Goal: Navigation & Orientation: Understand site structure

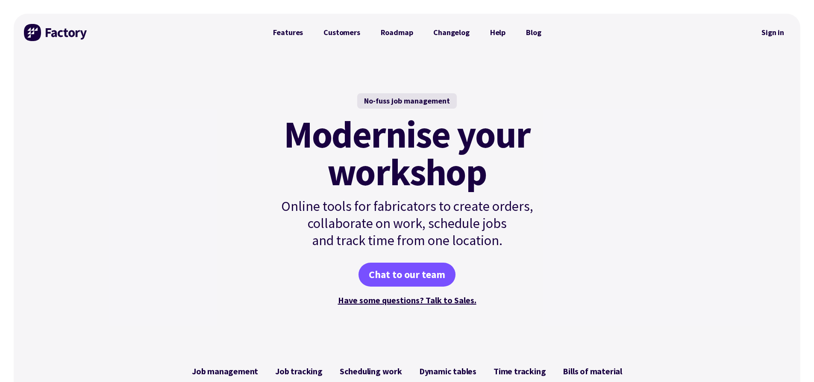
drag, startPoint x: 296, startPoint y: 33, endPoint x: 297, endPoint y: 56, distance: 23.1
click at [296, 33] on link "Features" at bounding box center [288, 32] width 51 height 17
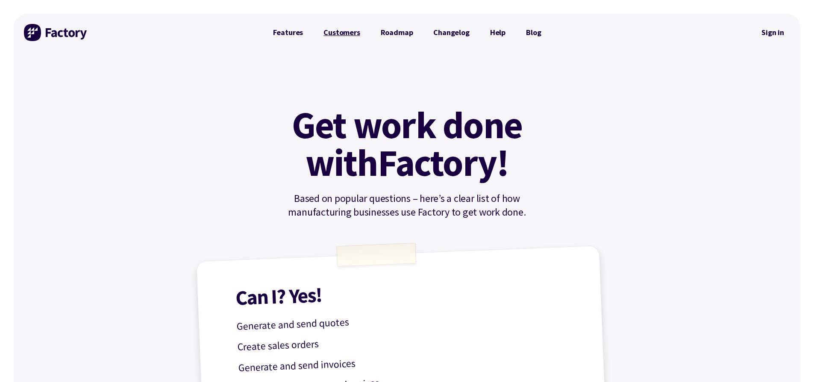
click at [346, 38] on link "Customers" at bounding box center [341, 32] width 57 height 17
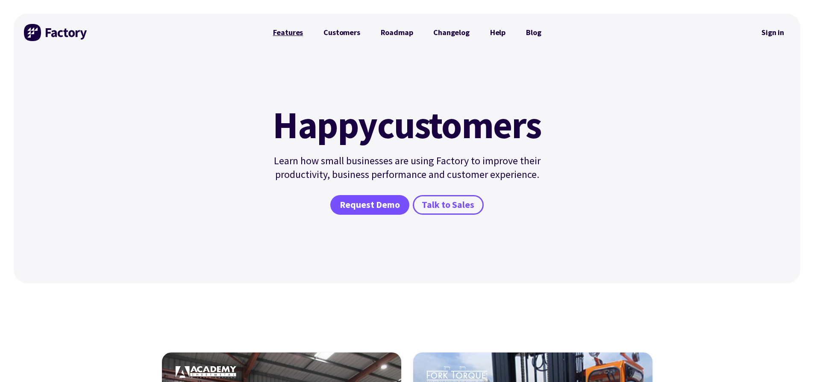
click at [290, 36] on link "Features" at bounding box center [288, 32] width 51 height 17
click at [52, 32] on img at bounding box center [56, 32] width 64 height 17
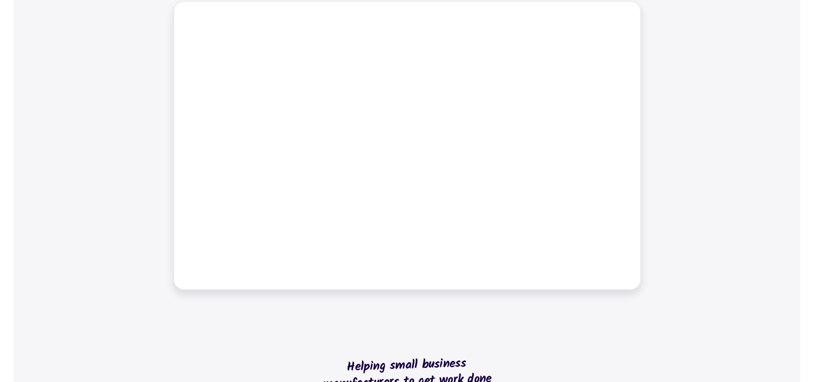
scroll to position [427, 0]
